Goal: Information Seeking & Learning: Learn about a topic

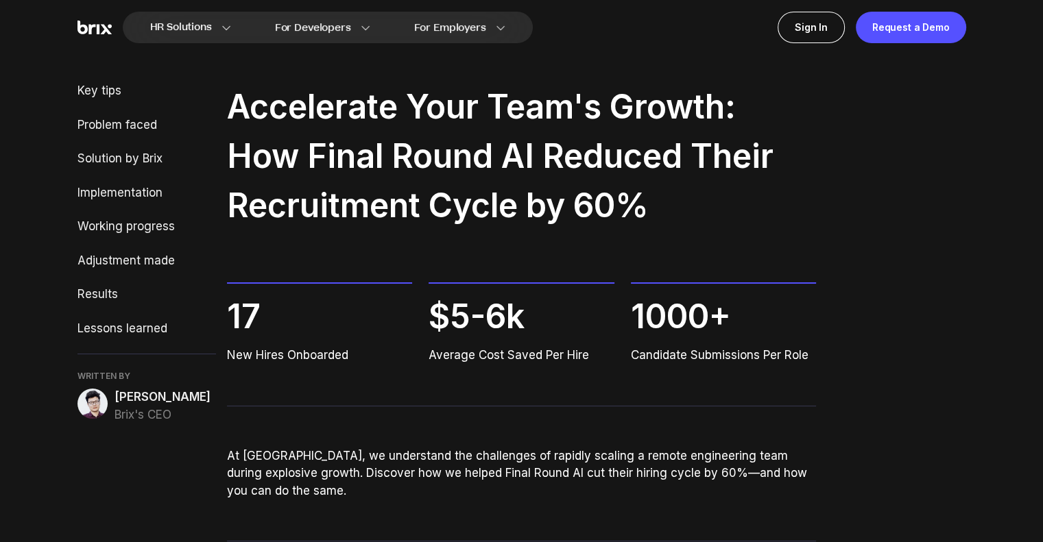
click at [95, 407] on img at bounding box center [92, 404] width 30 height 30
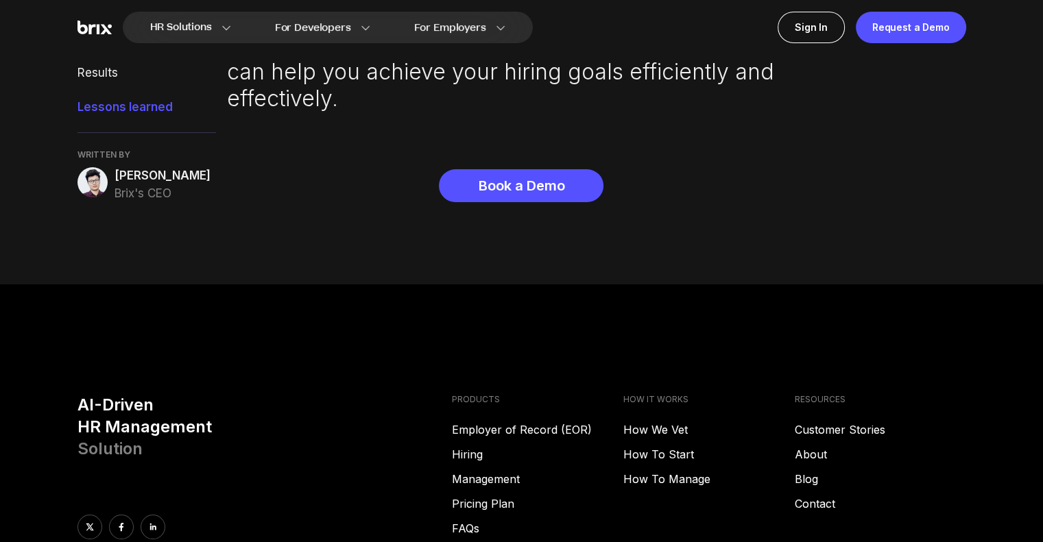
scroll to position [4844, 0]
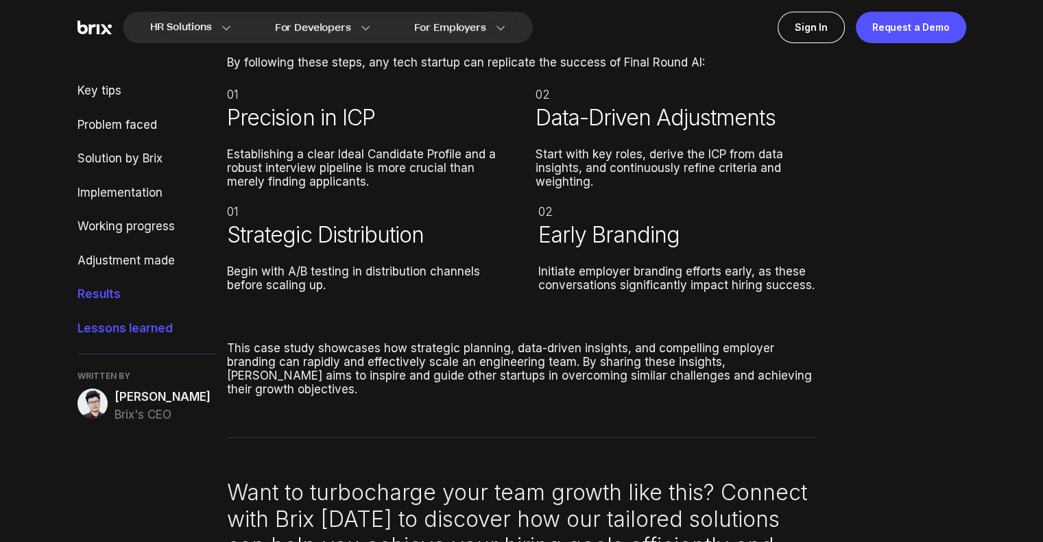
click at [99, 287] on div "Results" at bounding box center [146, 295] width 139 height 18
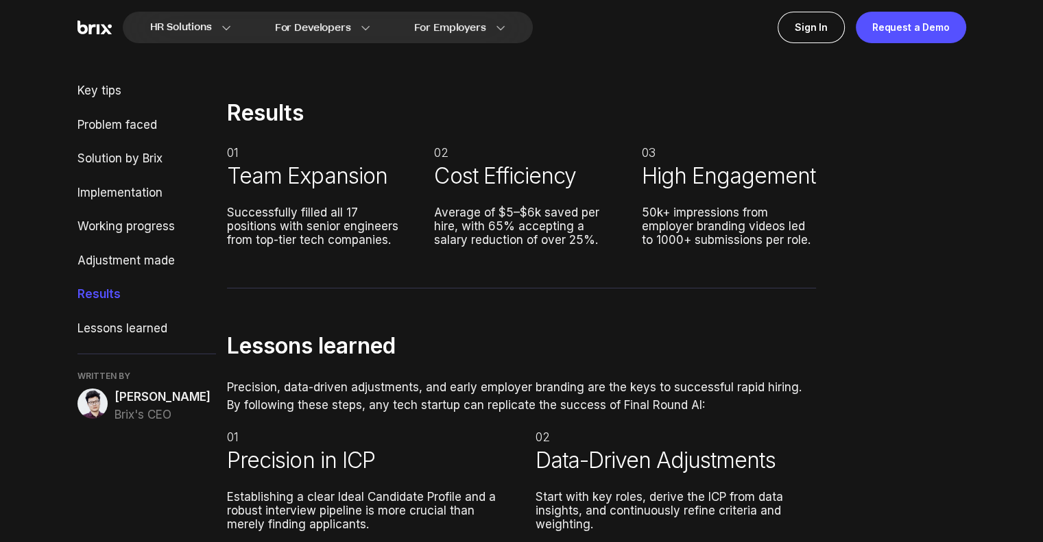
scroll to position [4498, 0]
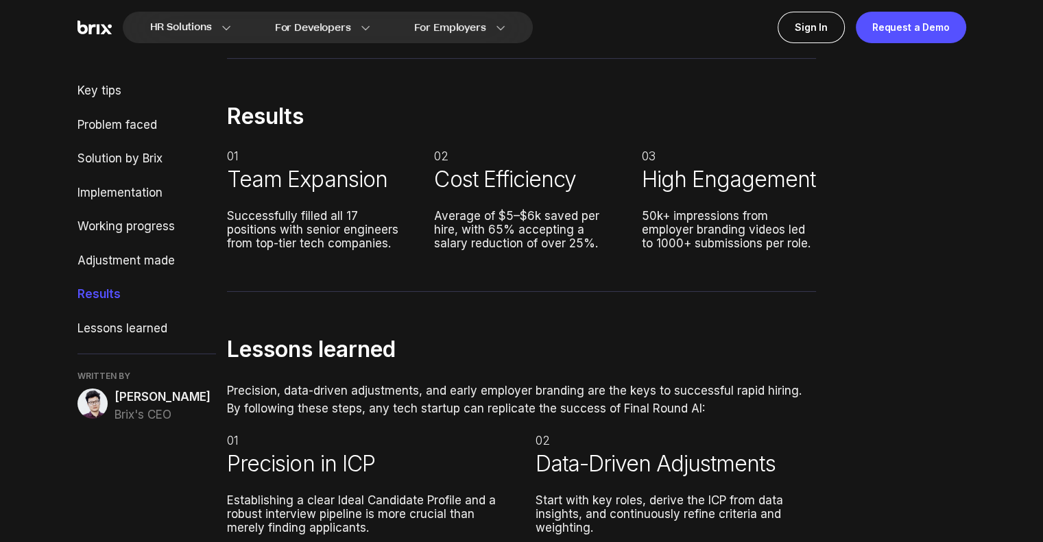
click at [100, 21] on img at bounding box center [94, 28] width 34 height 14
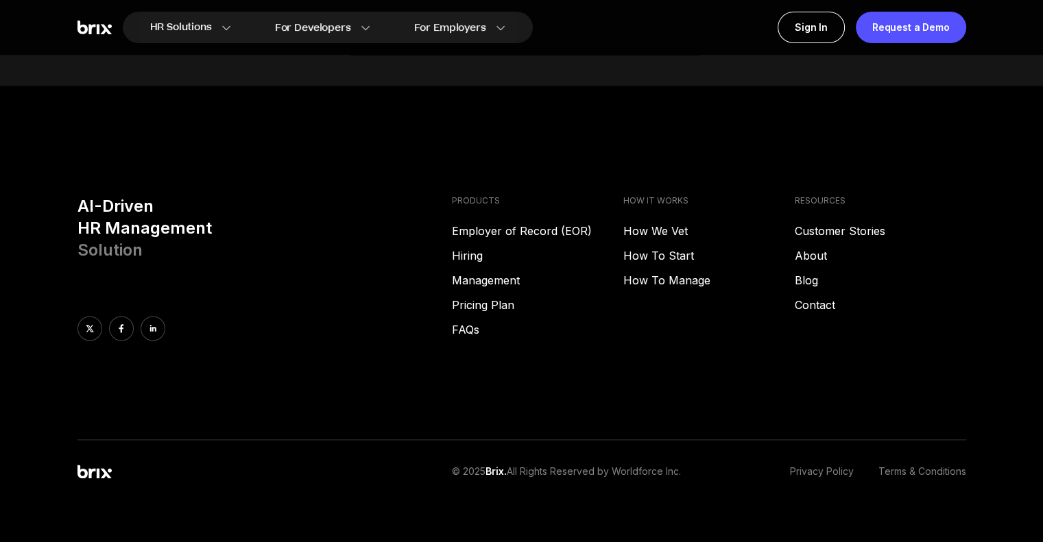
scroll to position [7001, 0]
click at [813, 248] on link "About" at bounding box center [880, 256] width 171 height 16
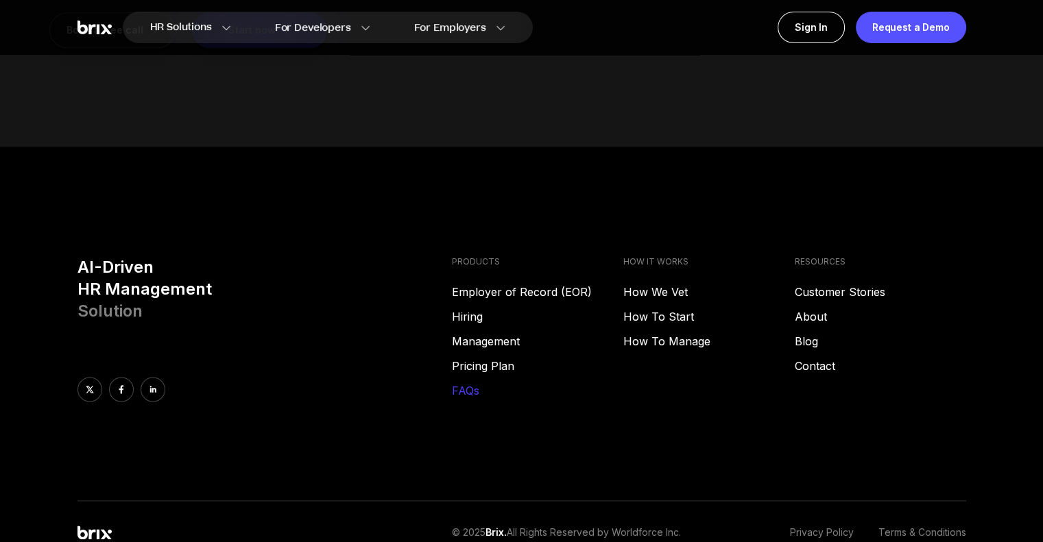
scroll to position [1813, 0]
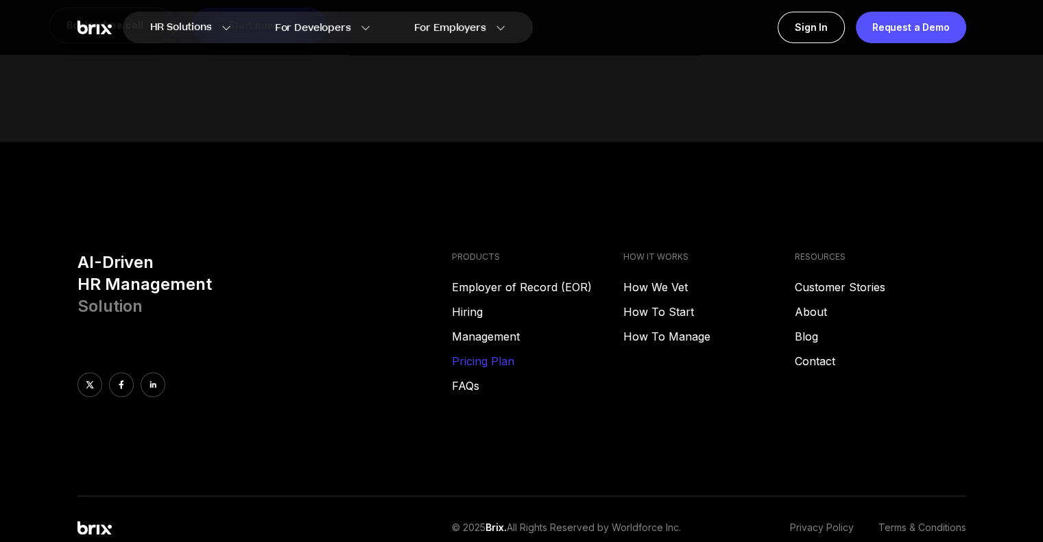
click at [475, 356] on link "Pricing Plan" at bounding box center [537, 361] width 171 height 16
